Goal: Transaction & Acquisition: Book appointment/travel/reservation

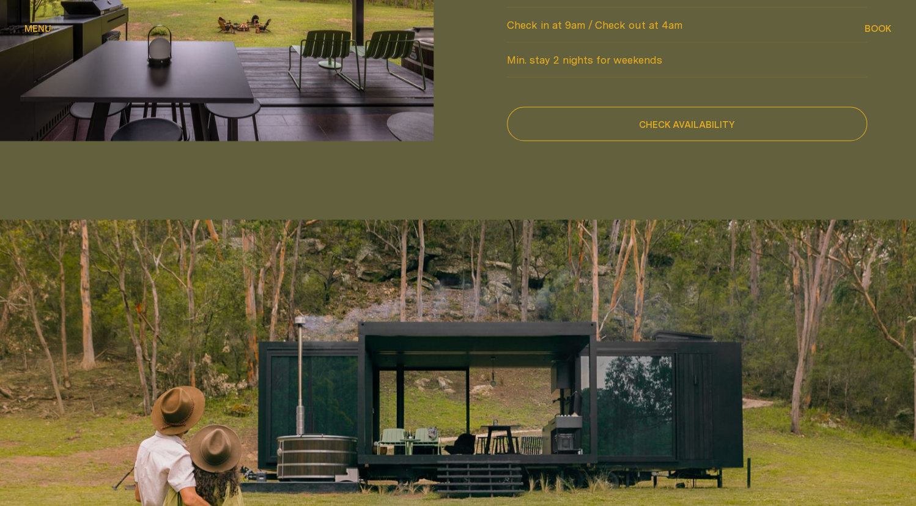
scroll to position [1162, 0]
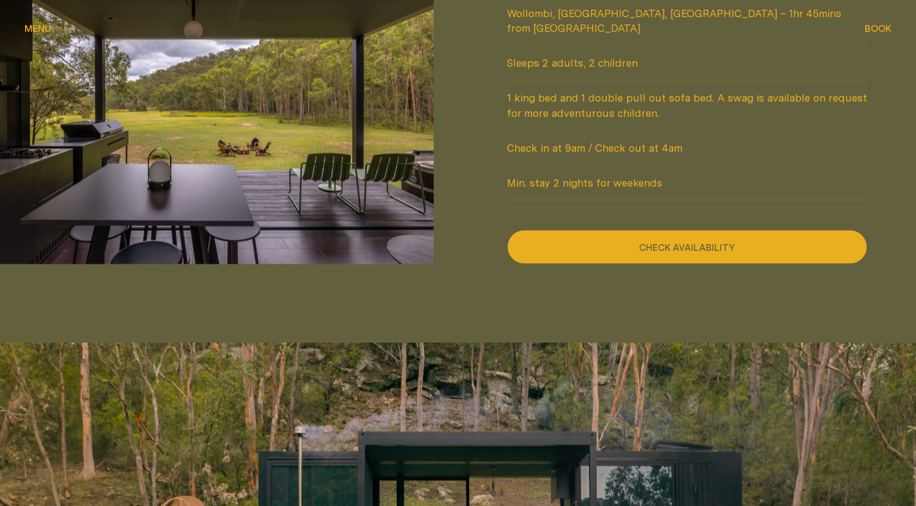
click at [670, 229] on button "Check availability" at bounding box center [687, 246] width 360 height 34
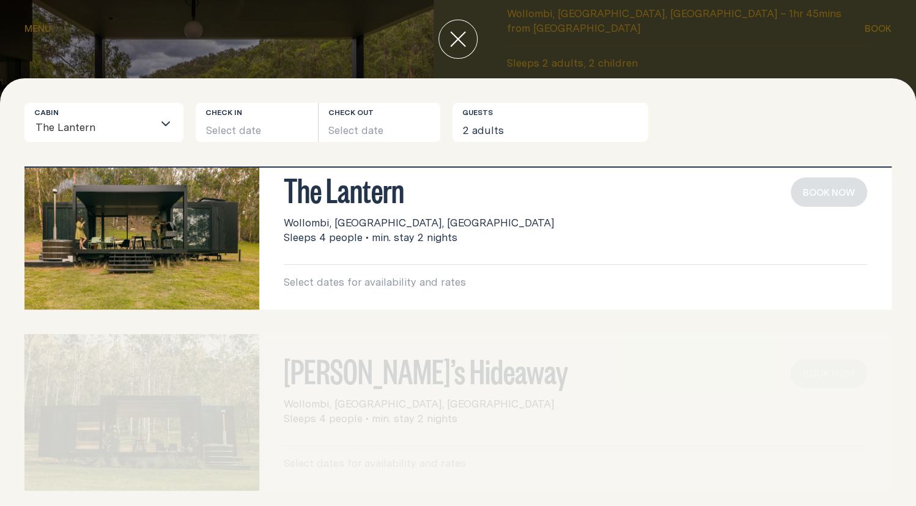
scroll to position [0, 0]
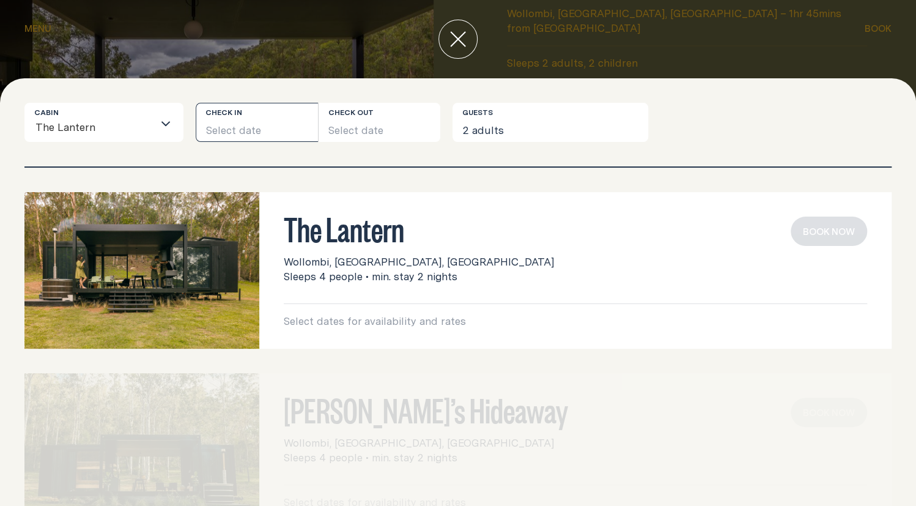
click at [252, 125] on button "Select date" at bounding box center [257, 122] width 122 height 39
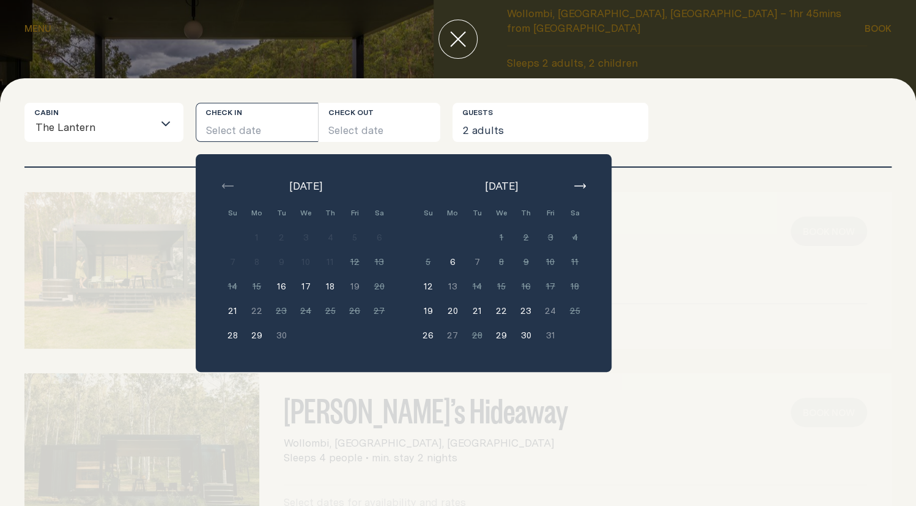
click at [150, 114] on div "The Lantern" at bounding box center [94, 122] width 119 height 38
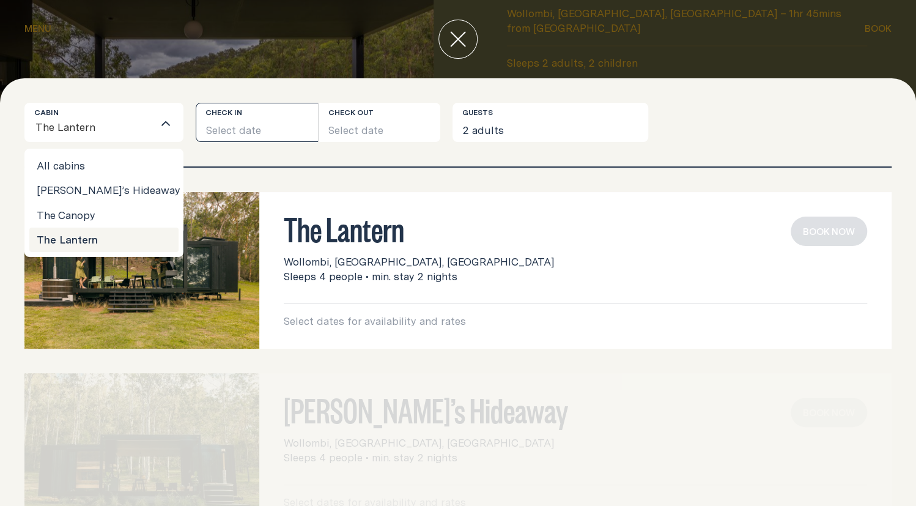
click at [264, 127] on button "Select date" at bounding box center [257, 122] width 122 height 39
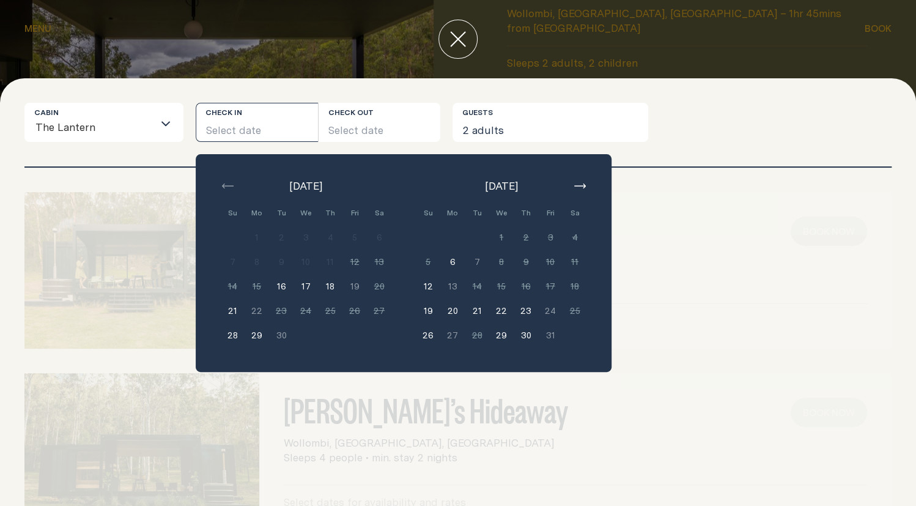
click at [502, 309] on button "22" at bounding box center [501, 310] width 24 height 24
click at [550, 311] on button "24" at bounding box center [550, 310] width 24 height 24
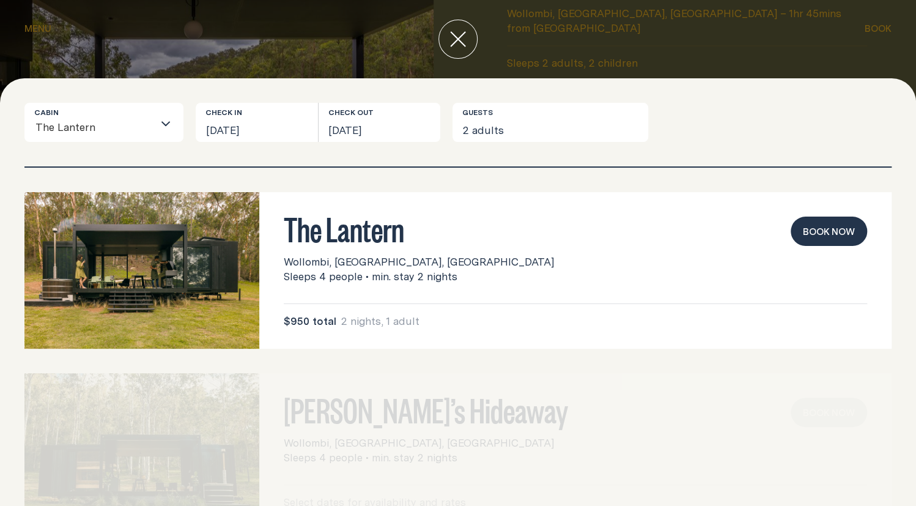
click at [818, 225] on button "Book now" at bounding box center [829, 230] width 76 height 29
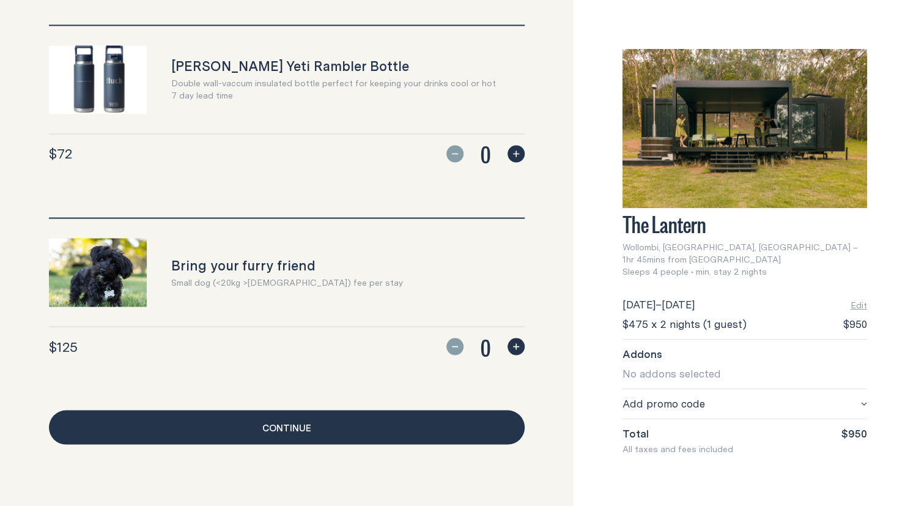
scroll to position [1136, 0]
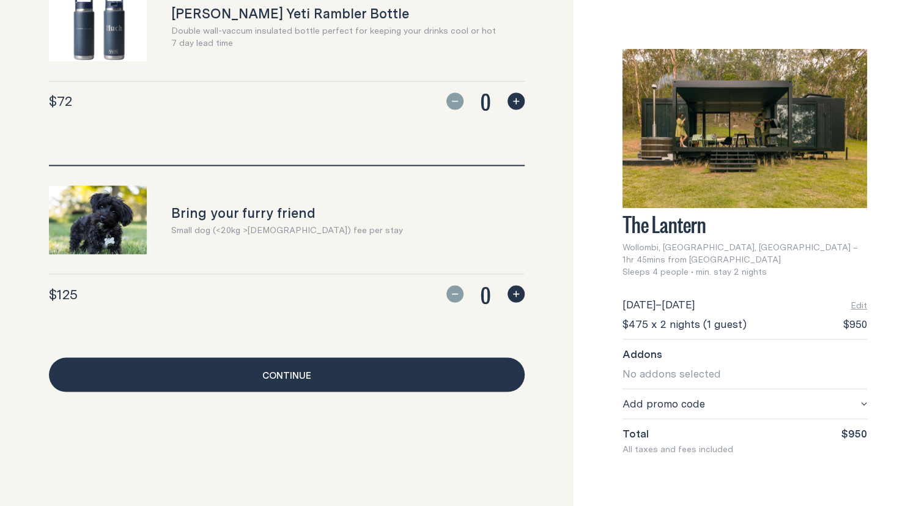
click at [316, 374] on link "Continue" at bounding box center [287, 374] width 476 height 34
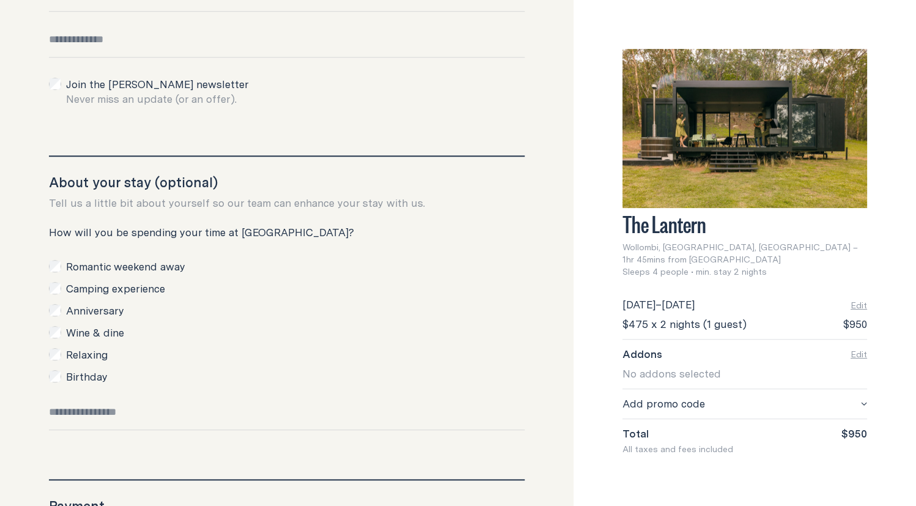
scroll to position [201, 0]
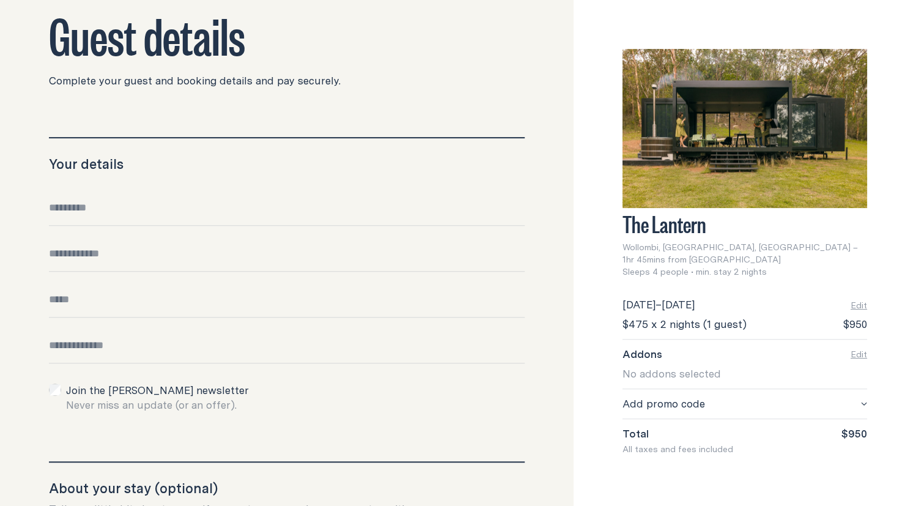
click at [79, 297] on input "Email" at bounding box center [287, 304] width 476 height 25
click at [125, 245] on div "Phone number" at bounding box center [287, 239] width 476 height 13
click at [131, 252] on input "Phone number" at bounding box center [287, 258] width 476 height 25
click at [138, 207] on input "Full name" at bounding box center [287, 213] width 476 height 25
click at [156, 175] on div "Your details Full name Phone number Email Date of birth Join the [PERSON_NAME] …" at bounding box center [287, 274] width 476 height 275
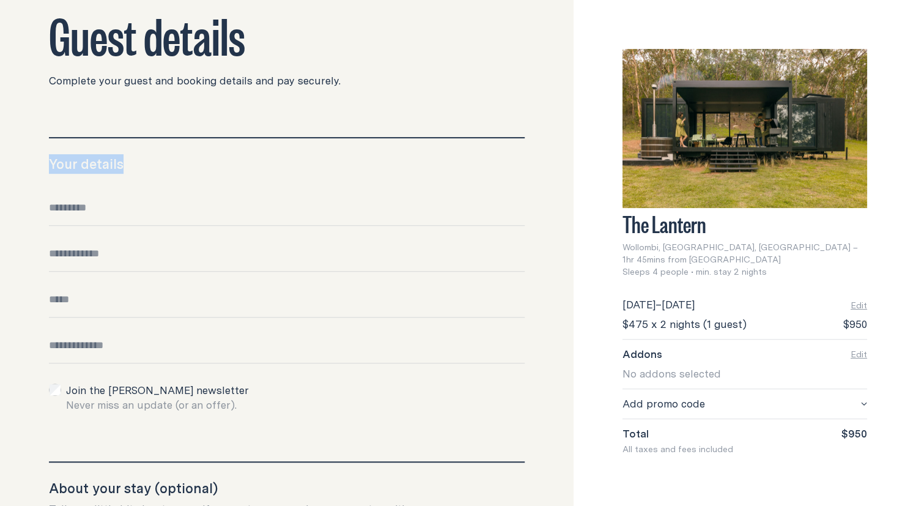
drag, startPoint x: 141, startPoint y: 168, endPoint x: 45, endPoint y: 168, distance: 96.0
click at [45, 168] on div "Back to site 1. Small luxuries – 2. Guests – 3. Confirmation Guest details Comp…" at bounding box center [287, 394] width 574 height 1191
drag, startPoint x: 45, startPoint y: 168, endPoint x: 242, endPoint y: 170, distance: 196.3
click at [242, 170] on div "Back to site 1. Small luxuries – 2. Guests – 3. Confirmation Guest details Comp…" at bounding box center [287, 394] width 574 height 1191
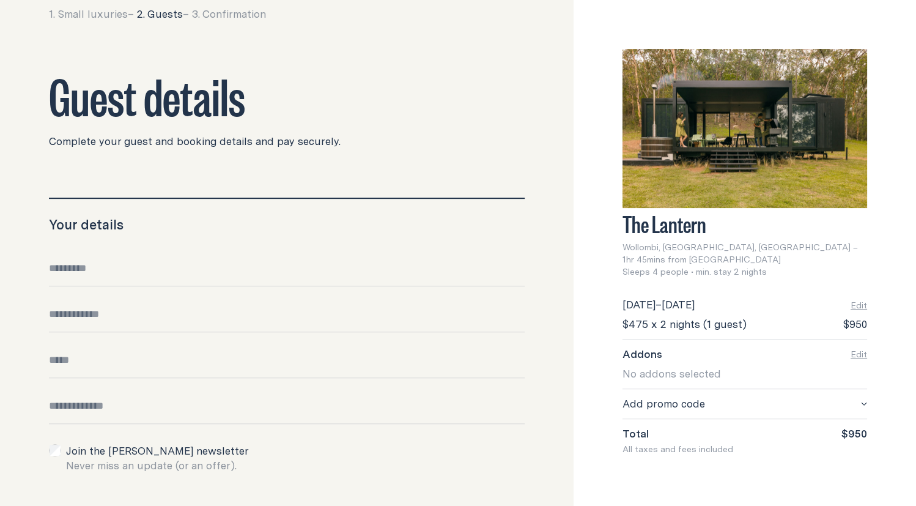
click at [294, 246] on div "Your details Full name Phone number Email Date of birth Join the [PERSON_NAME] …" at bounding box center [287, 335] width 476 height 275
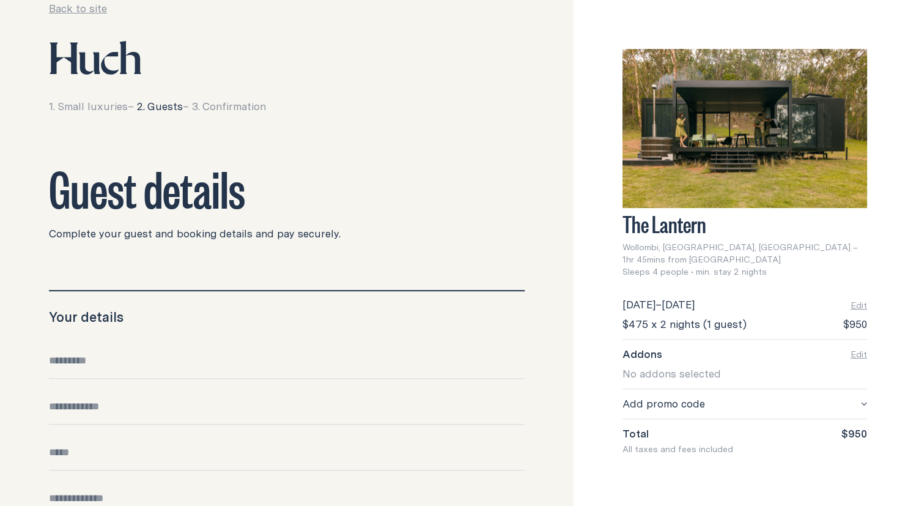
scroll to position [0, 0]
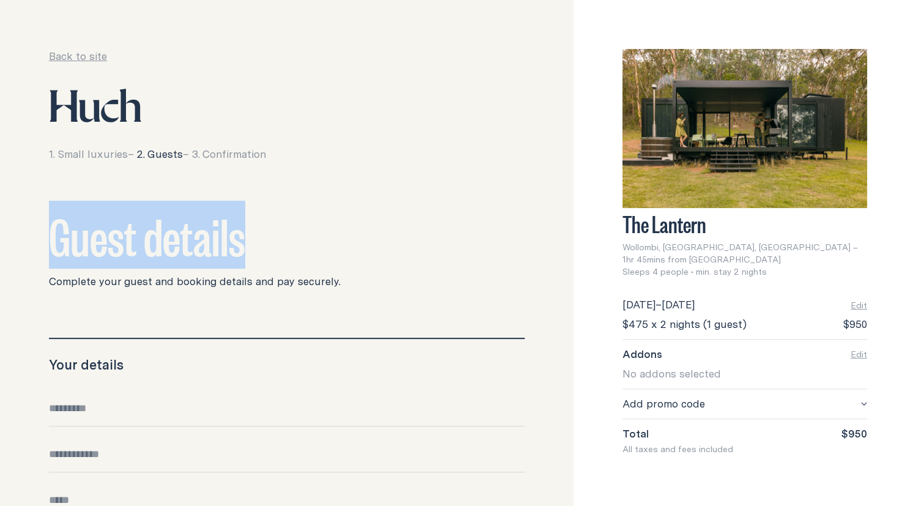
drag, startPoint x: 244, startPoint y: 250, endPoint x: 45, endPoint y: 239, distance: 199.1
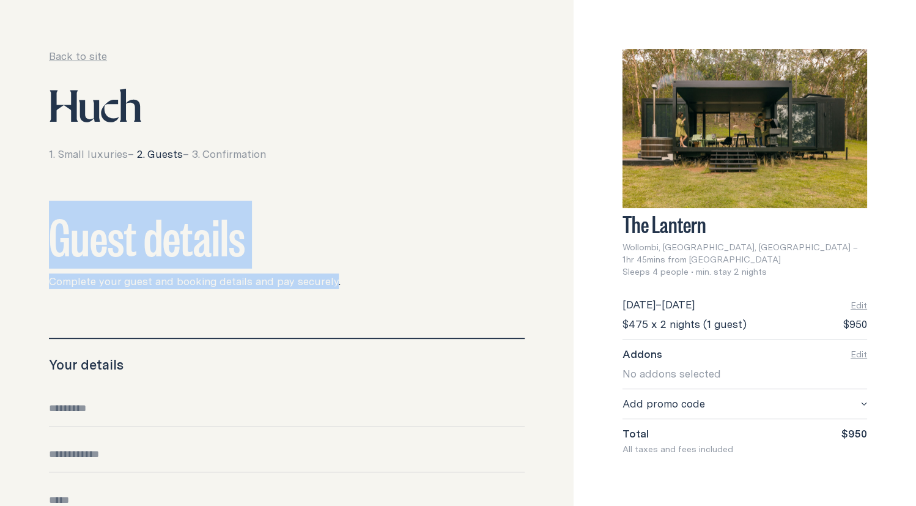
drag, startPoint x: 45, startPoint y: 239, endPoint x: 301, endPoint y: 262, distance: 256.7
click at [372, 254] on h2 "Guest details" at bounding box center [287, 234] width 476 height 49
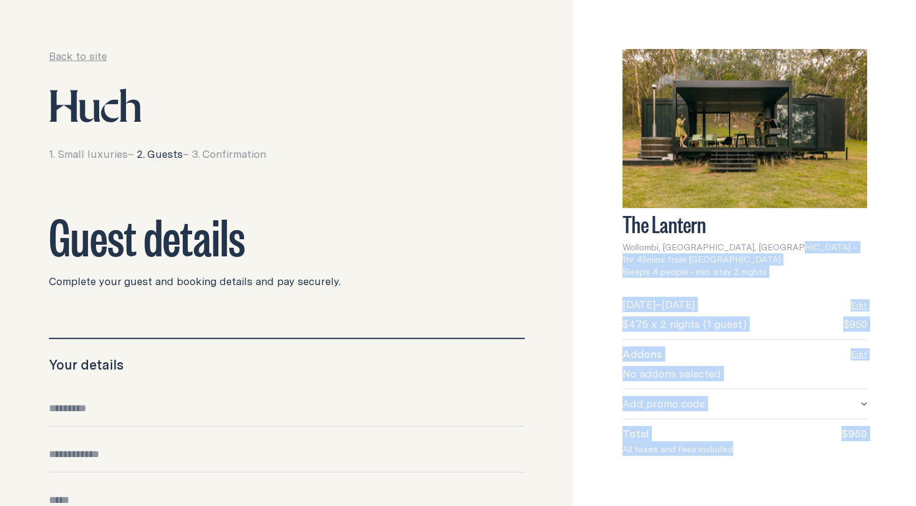
drag, startPoint x: 615, startPoint y: 221, endPoint x: 759, endPoint y: 253, distance: 147.9
click at [745, 253] on div "The Lantern Wollombi, [GEOGRAPHIC_DATA], [GEOGRAPHIC_DATA] – 1hr 45mins from [G…" at bounding box center [745, 253] width 342 height 506
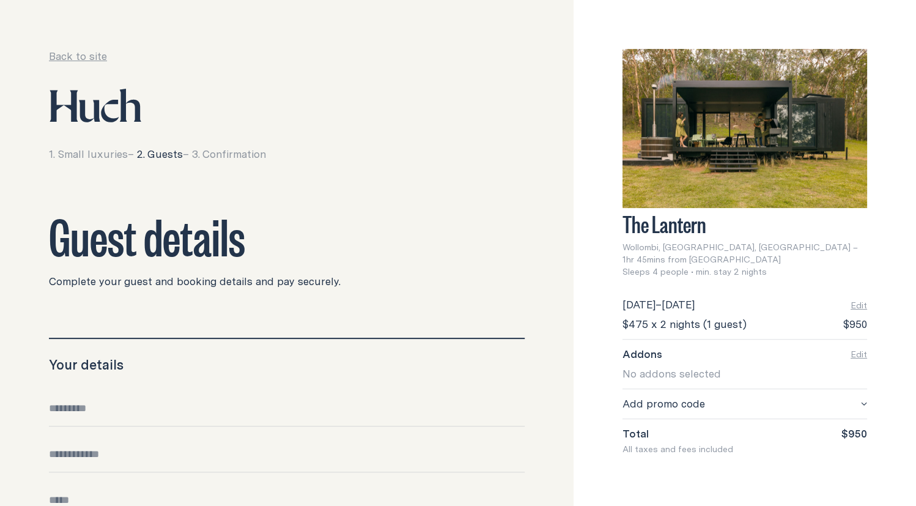
click at [769, 253] on div "Wollombi, [GEOGRAPHIC_DATA], [GEOGRAPHIC_DATA] – 1hr 45mins from [GEOGRAPHIC_DA…" at bounding box center [745, 259] width 245 height 37
click at [251, 240] on h2 "Guest details" at bounding box center [287, 234] width 476 height 49
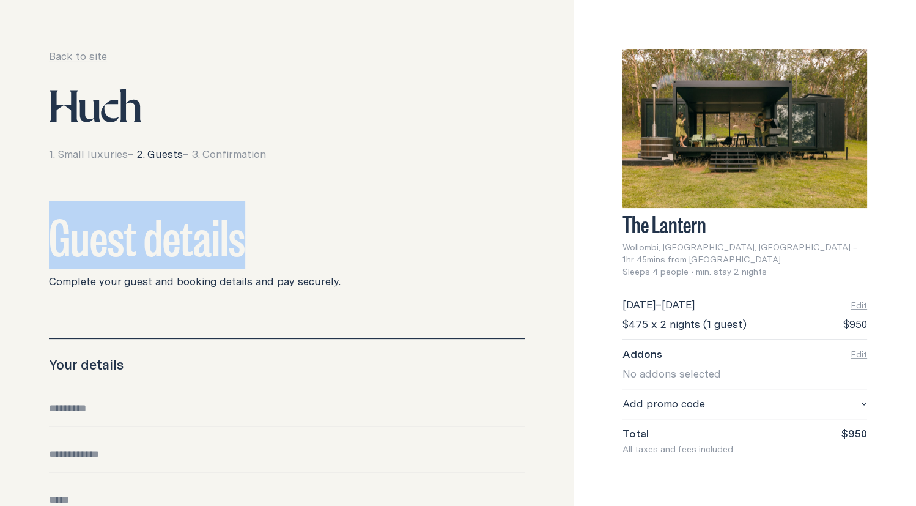
drag, startPoint x: 249, startPoint y: 237, endPoint x: 0, endPoint y: 220, distance: 249.4
drag, startPoint x: 19, startPoint y: 218, endPoint x: 330, endPoint y: 246, distance: 311.9
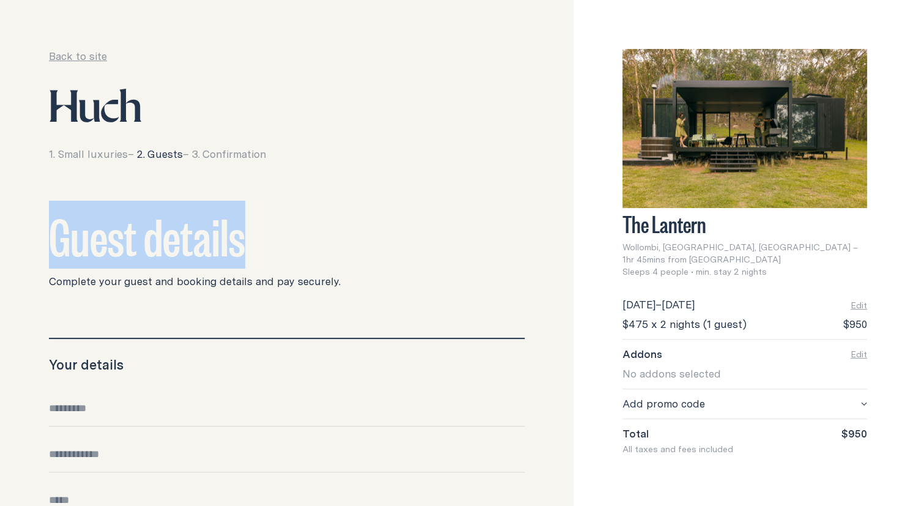
click at [358, 242] on h2 "Guest details" at bounding box center [287, 234] width 476 height 49
drag, startPoint x: 61, startPoint y: 237, endPoint x: 329, endPoint y: 230, distance: 268.0
click at [329, 230] on h2 "Guest details" at bounding box center [287, 234] width 476 height 49
drag, startPoint x: 278, startPoint y: 236, endPoint x: 61, endPoint y: 220, distance: 217.7
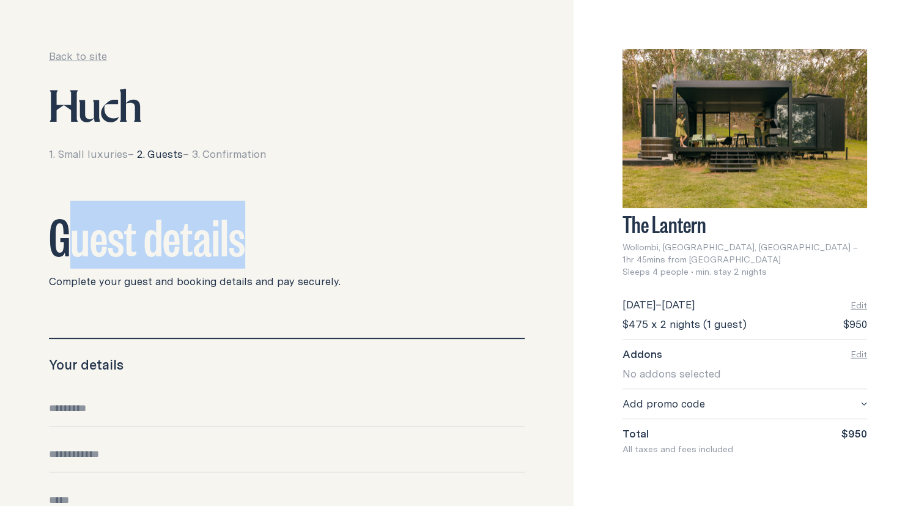
click at [61, 220] on h2 "Guest details" at bounding box center [287, 234] width 476 height 49
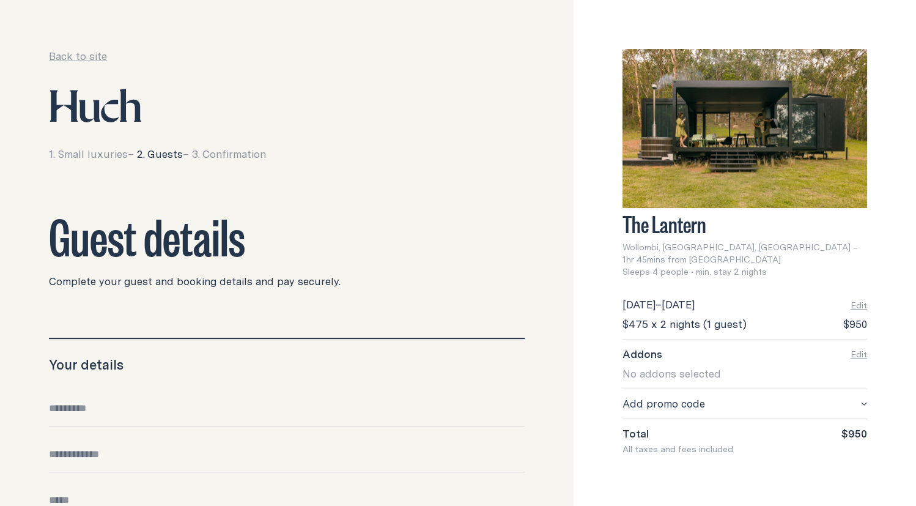
click at [59, 218] on h2 "Guest details" at bounding box center [287, 234] width 476 height 49
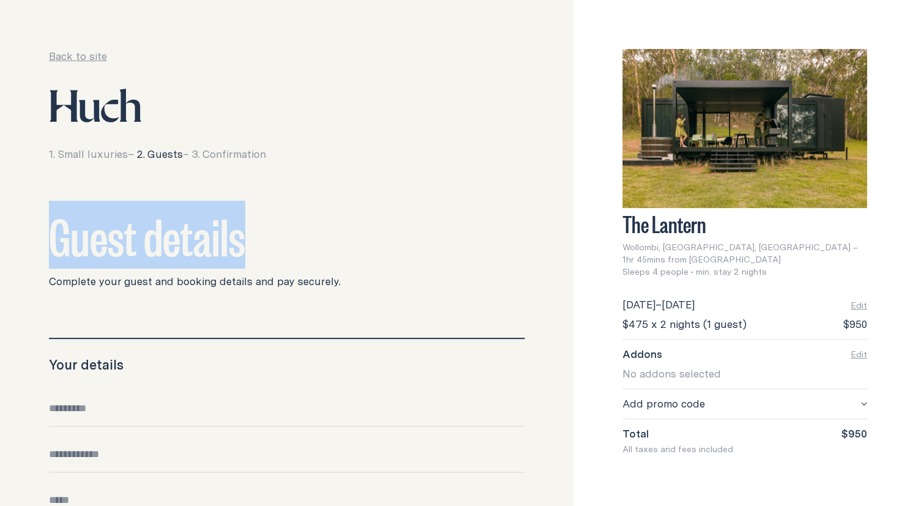
drag, startPoint x: 59, startPoint y: 218, endPoint x: 294, endPoint y: 221, distance: 234.9
click at [294, 221] on h2 "Guest details" at bounding box center [287, 234] width 476 height 49
click at [306, 224] on h2 "Guest details" at bounding box center [287, 234] width 476 height 49
drag, startPoint x: 303, startPoint y: 225, endPoint x: 8, endPoint y: 235, distance: 295.5
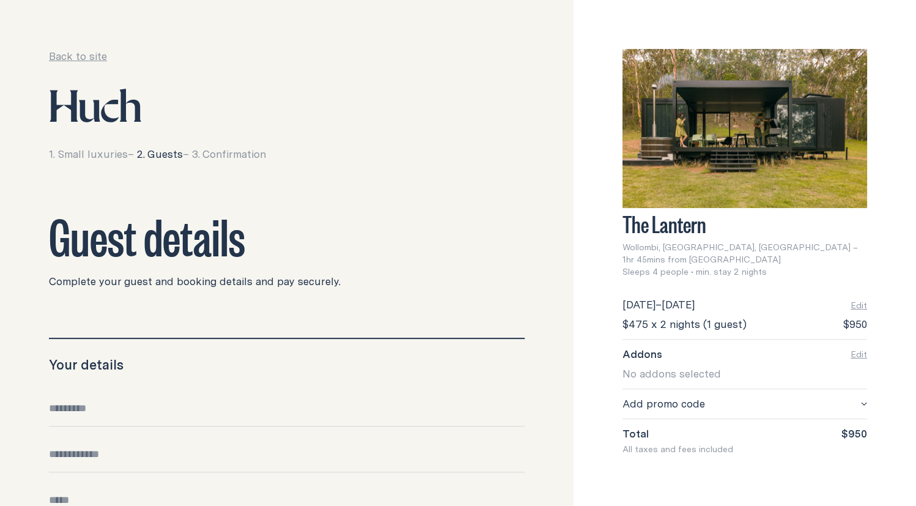
click at [250, 250] on h2 "Guest details" at bounding box center [287, 234] width 476 height 49
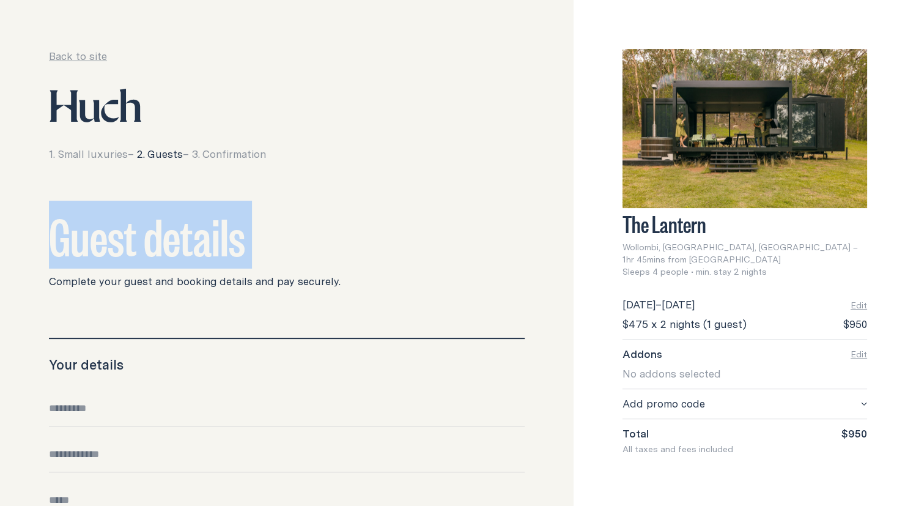
drag, startPoint x: 250, startPoint y: 250, endPoint x: 0, endPoint y: 232, distance: 250.8
click at [290, 239] on h2 "Guest details" at bounding box center [287, 234] width 476 height 49
drag, startPoint x: 290, startPoint y: 239, endPoint x: 79, endPoint y: 237, distance: 211.0
click at [85, 239] on h2 "Guest details" at bounding box center [287, 234] width 476 height 49
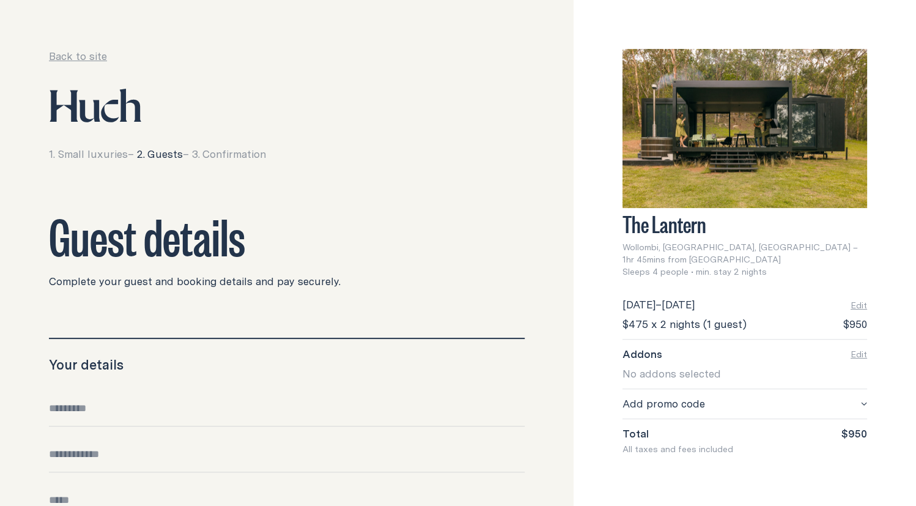
click at [61, 229] on h2 "Guest details" at bounding box center [287, 234] width 476 height 49
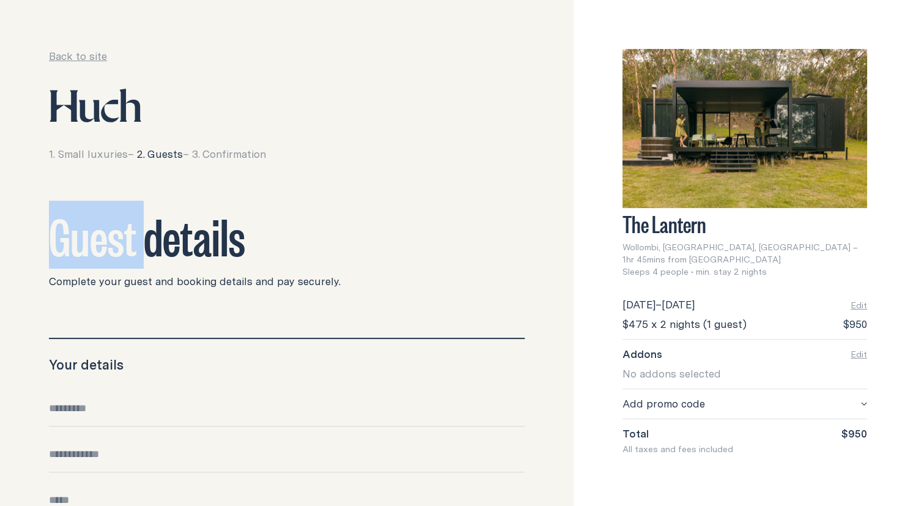
click at [61, 229] on h2 "Guest details" at bounding box center [287, 234] width 476 height 49
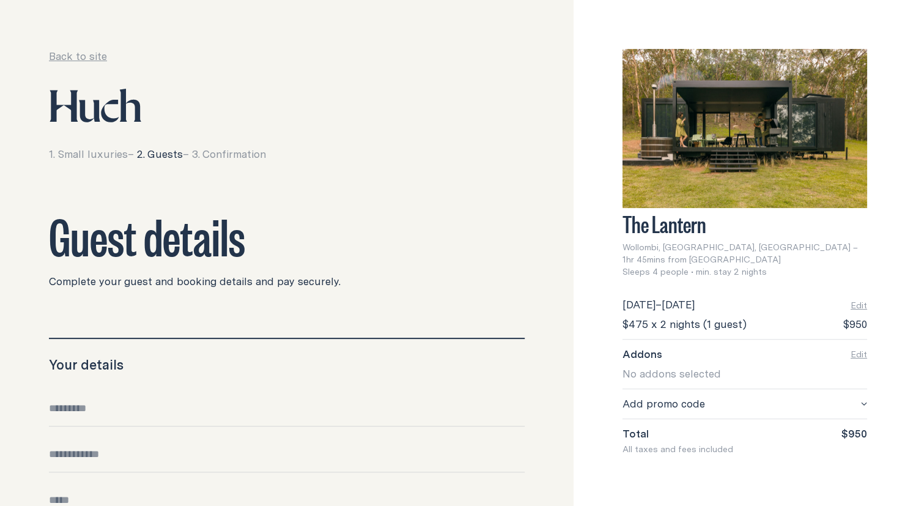
click at [278, 229] on h2 "Guest details" at bounding box center [287, 234] width 476 height 49
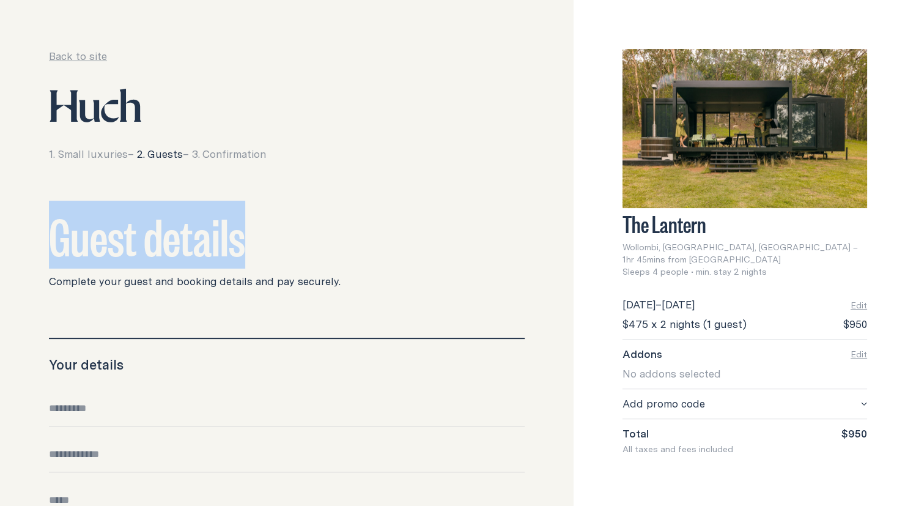
drag, startPoint x: 246, startPoint y: 235, endPoint x: 47, endPoint y: 232, distance: 199.4
drag, startPoint x: 42, startPoint y: 232, endPoint x: 339, endPoint y: 232, distance: 297.2
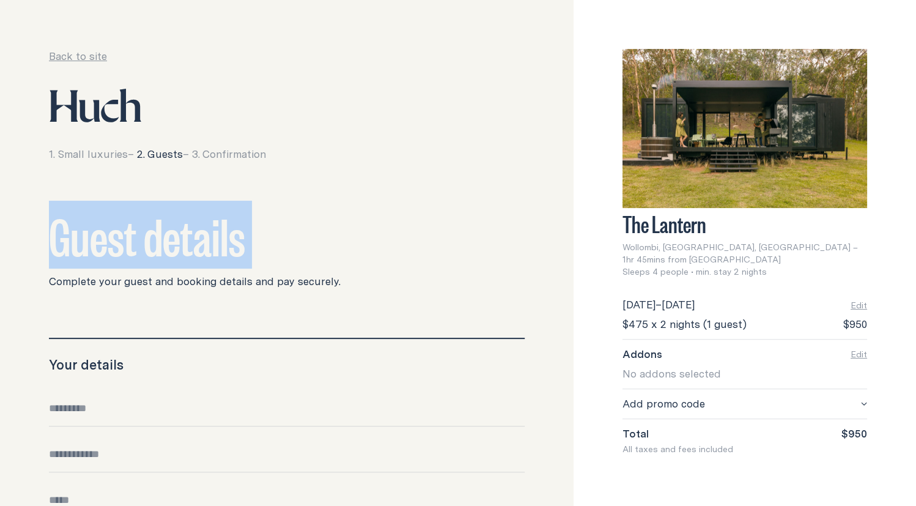
click at [256, 248] on h2 "Guest details" at bounding box center [287, 234] width 476 height 49
drag, startPoint x: 256, startPoint y: 240, endPoint x: 0, endPoint y: 229, distance: 255.8
drag, startPoint x: 23, startPoint y: 231, endPoint x: 264, endPoint y: 238, distance: 241.1
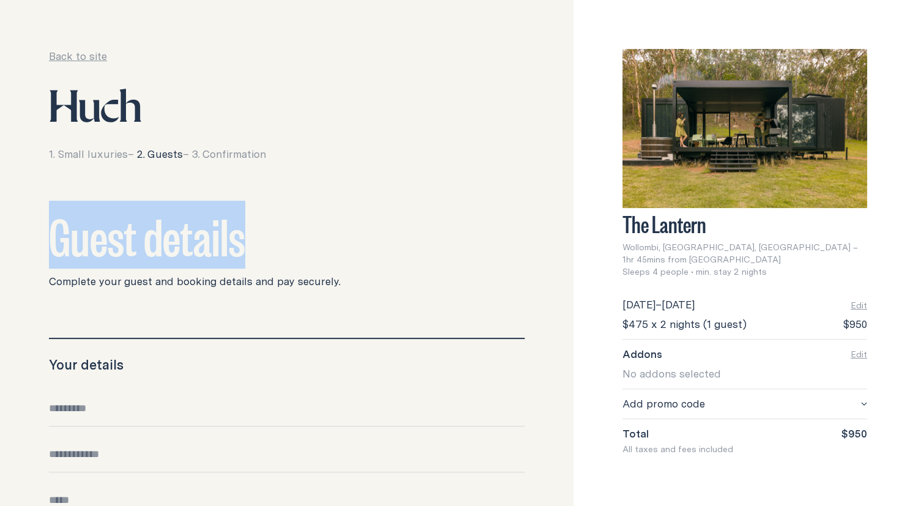
click at [264, 238] on h2 "Guest details" at bounding box center [287, 234] width 476 height 49
drag, startPoint x: 264, startPoint y: 238, endPoint x: 45, endPoint y: 248, distance: 218.5
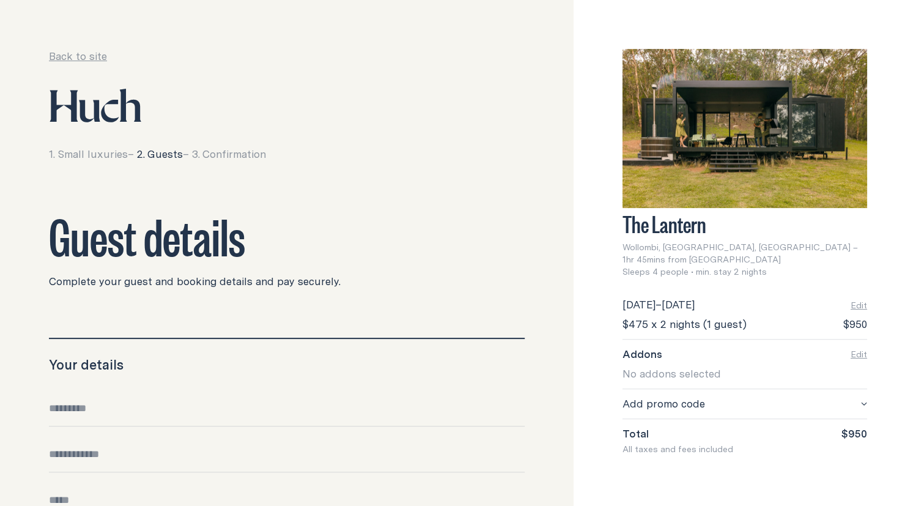
click at [442, 351] on div "Your details Full name Phone number Email Date of birth Join the [PERSON_NAME] …" at bounding box center [287, 475] width 476 height 275
